Goal: Task Accomplishment & Management: Complete application form

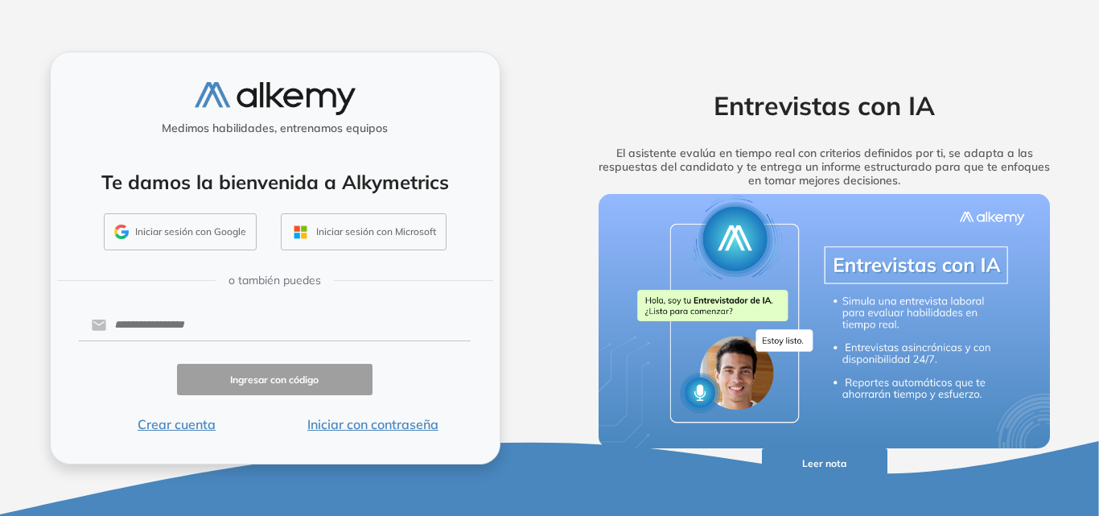
click at [162, 244] on button "Iniciar sesión con Google" at bounding box center [180, 231] width 153 height 37
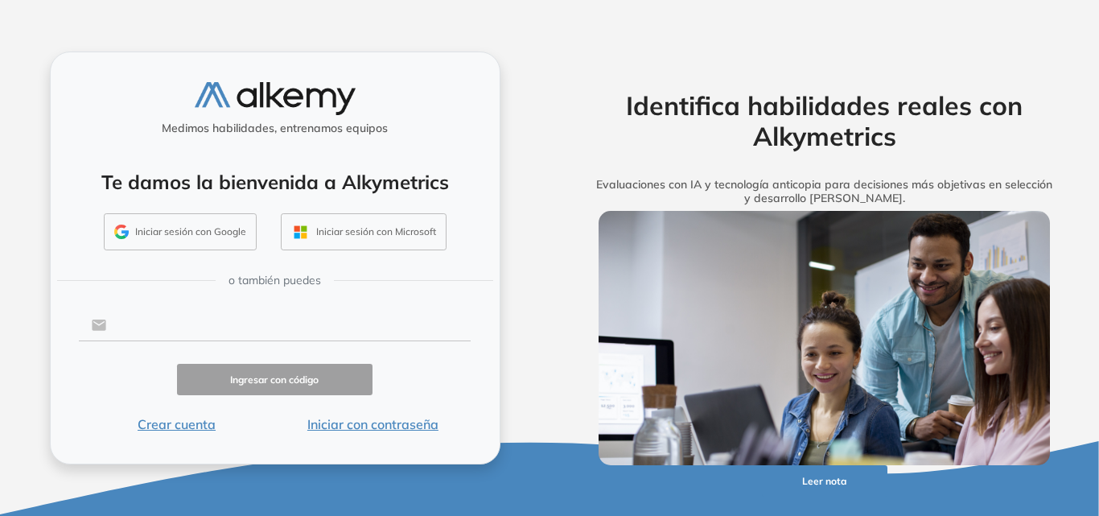
click at [150, 323] on input "text" at bounding box center [288, 325] width 364 height 31
type input "**********"
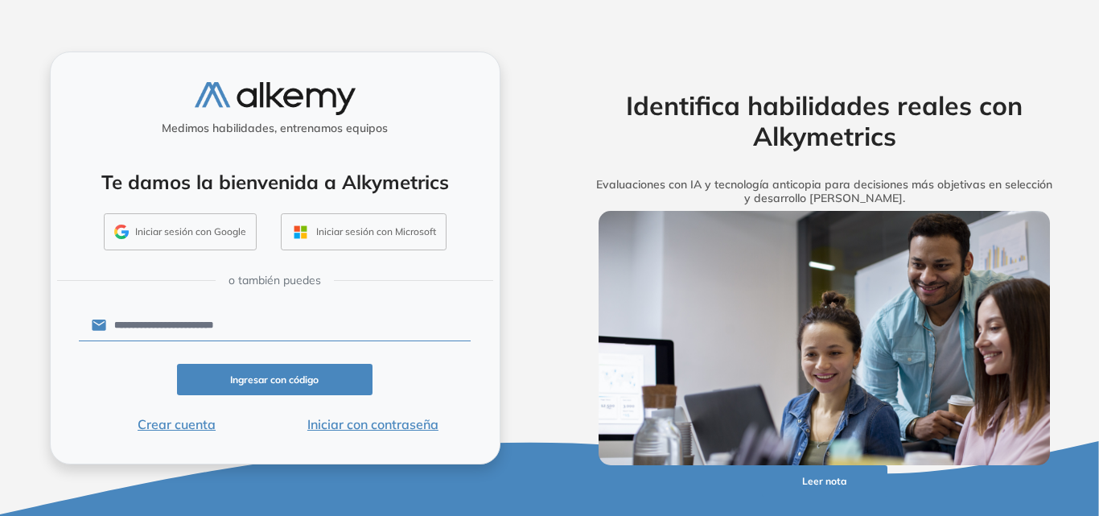
click at [241, 381] on button "Ingresar con código" at bounding box center [275, 379] width 196 height 31
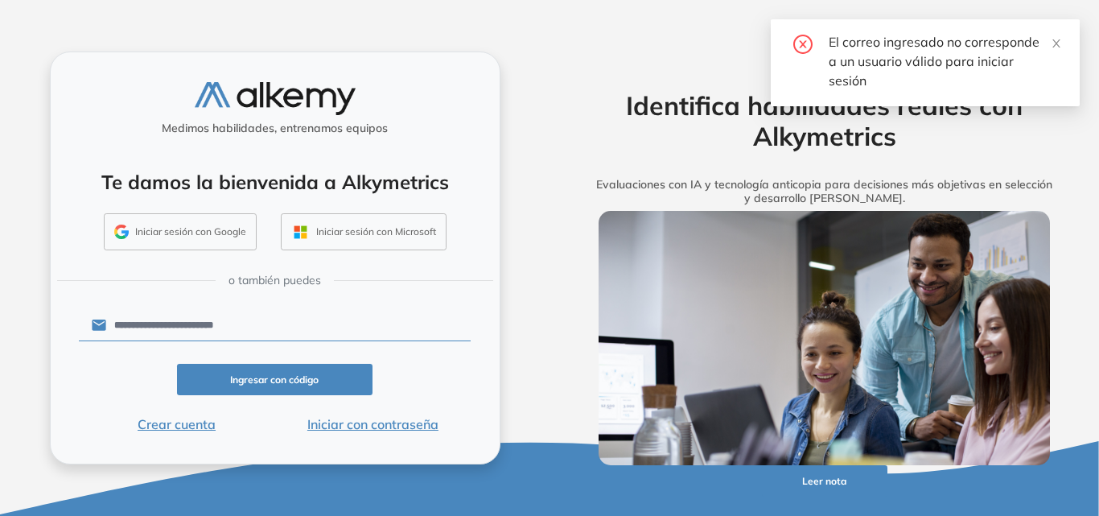
click at [204, 231] on button "Iniciar sesión con Google" at bounding box center [180, 231] width 153 height 37
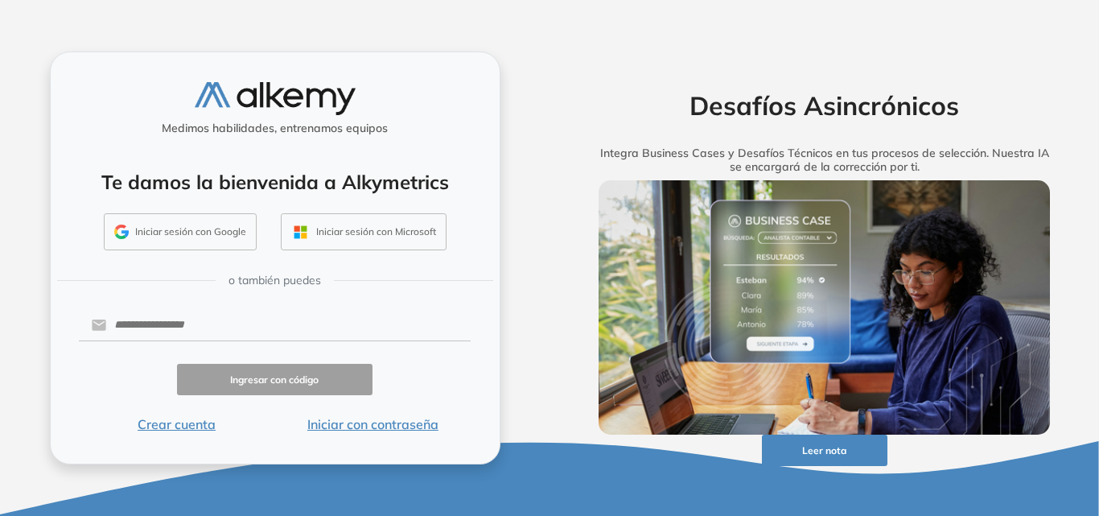
click at [183, 430] on button "Crear cuenta" at bounding box center [177, 423] width 196 height 19
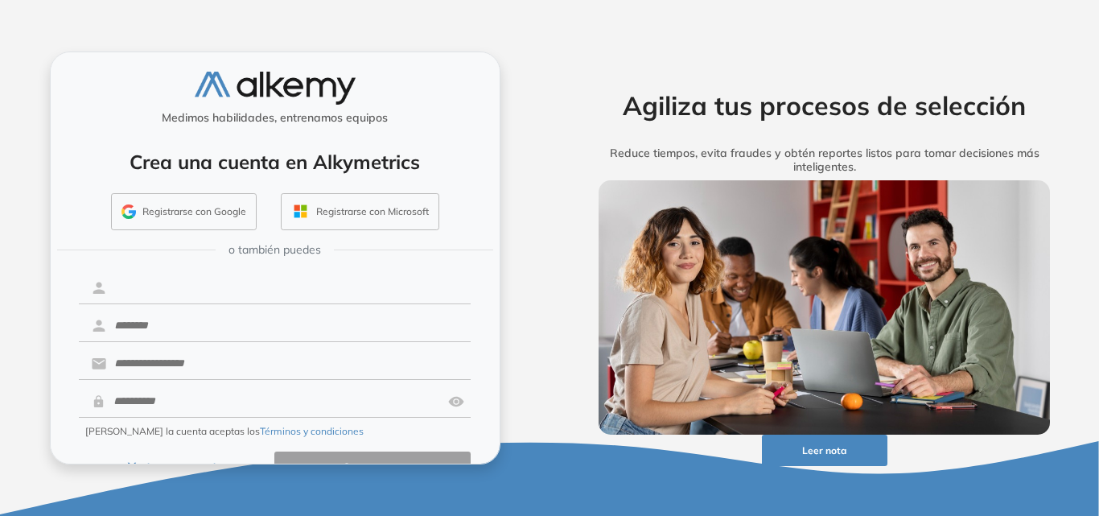
click at [161, 298] on input "text" at bounding box center [288, 288] width 364 height 31
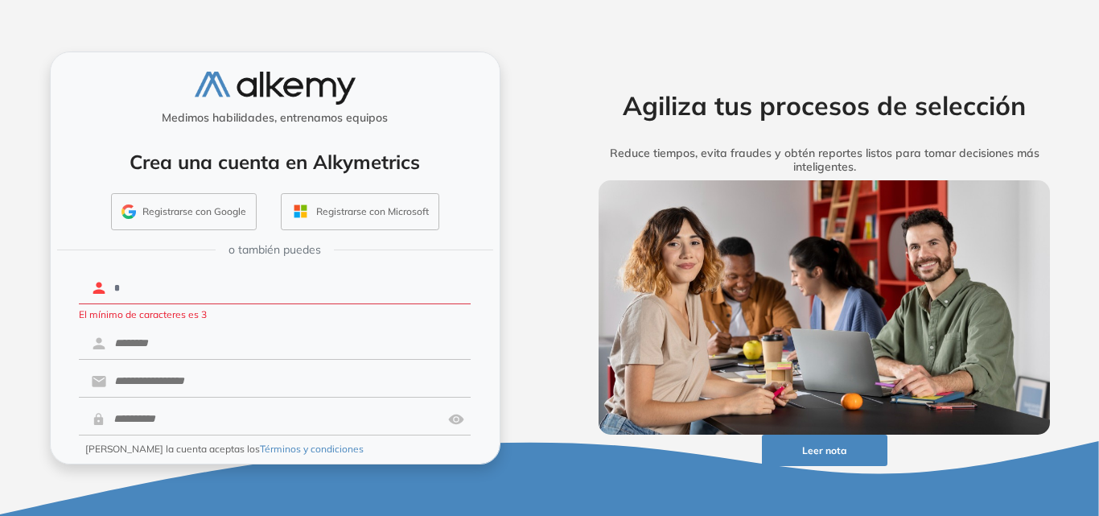
type input "*"
